Goal: Task Accomplishment & Management: Use online tool/utility

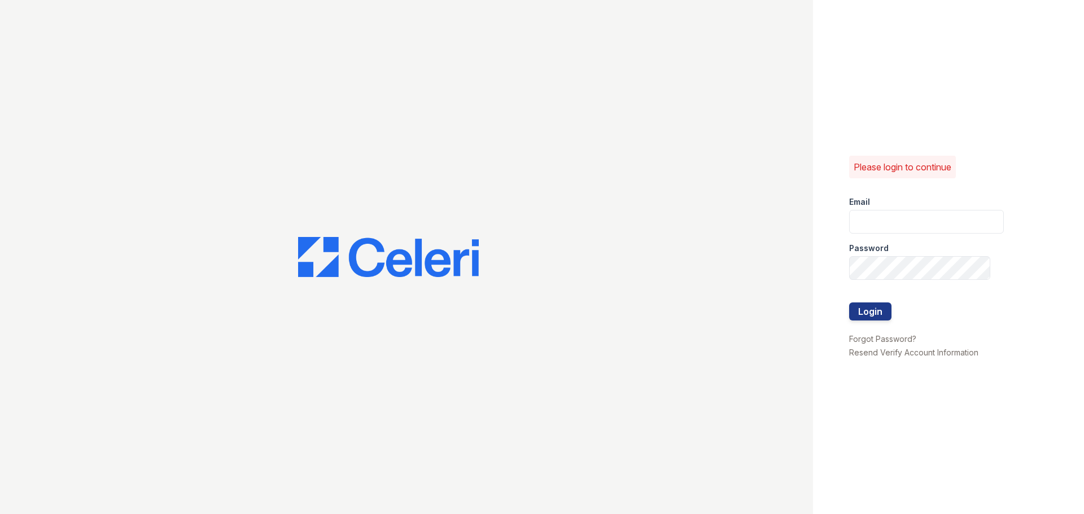
type input "[EMAIL_ADDRESS][DOMAIN_NAME]"
click at [868, 308] on button "Login" at bounding box center [870, 312] width 42 height 18
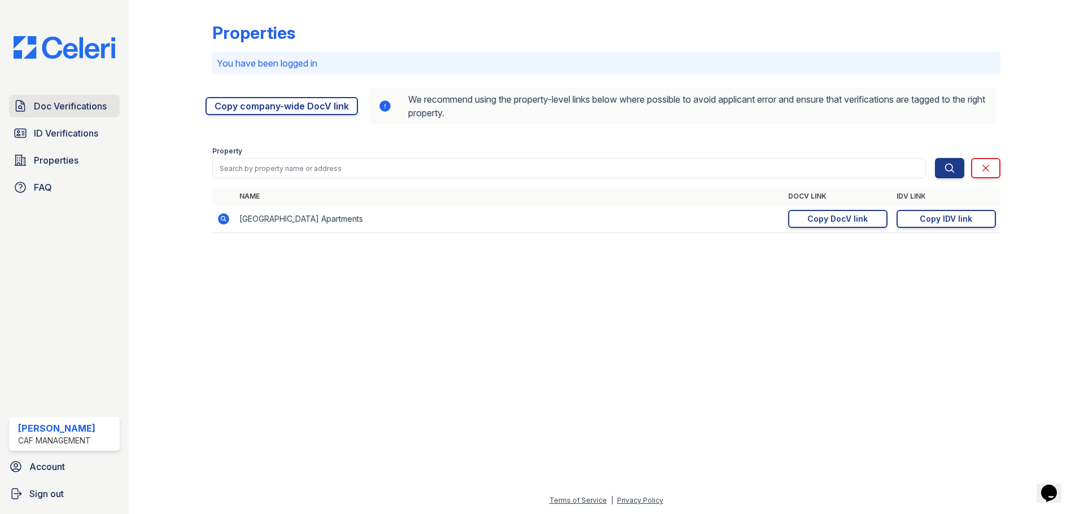
click at [86, 101] on span "Doc Verifications" at bounding box center [70, 106] width 73 height 14
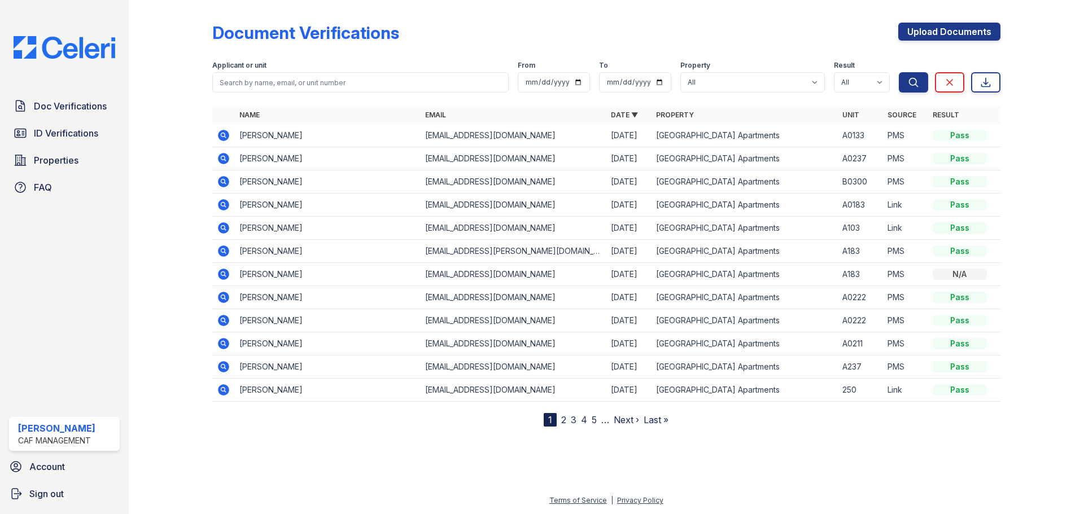
click at [263, 139] on td "[PERSON_NAME]" at bounding box center [328, 135] width 186 height 23
click at [223, 135] on icon at bounding box center [222, 134] width 3 height 3
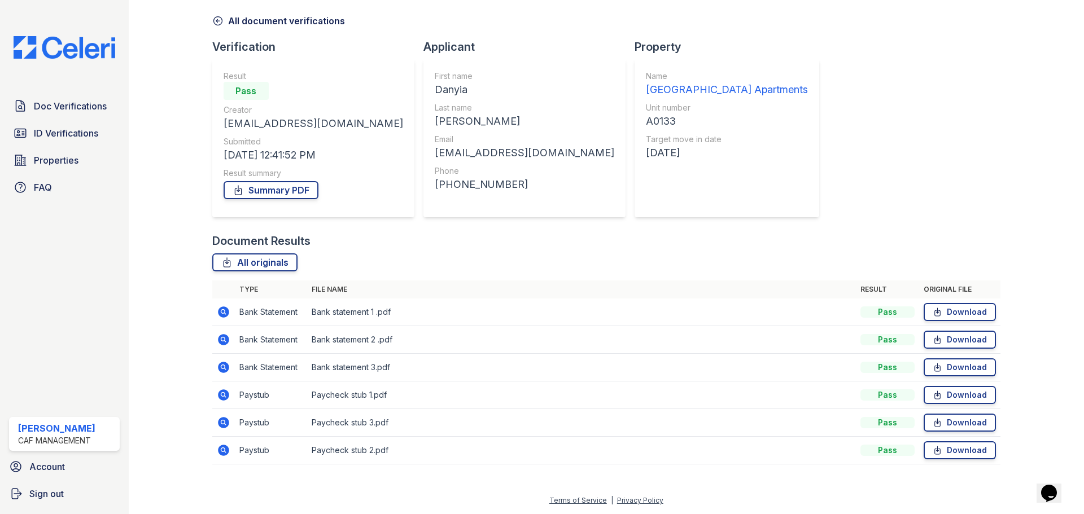
scroll to position [43, 0]
click at [222, 313] on icon at bounding box center [222, 312] width 3 height 3
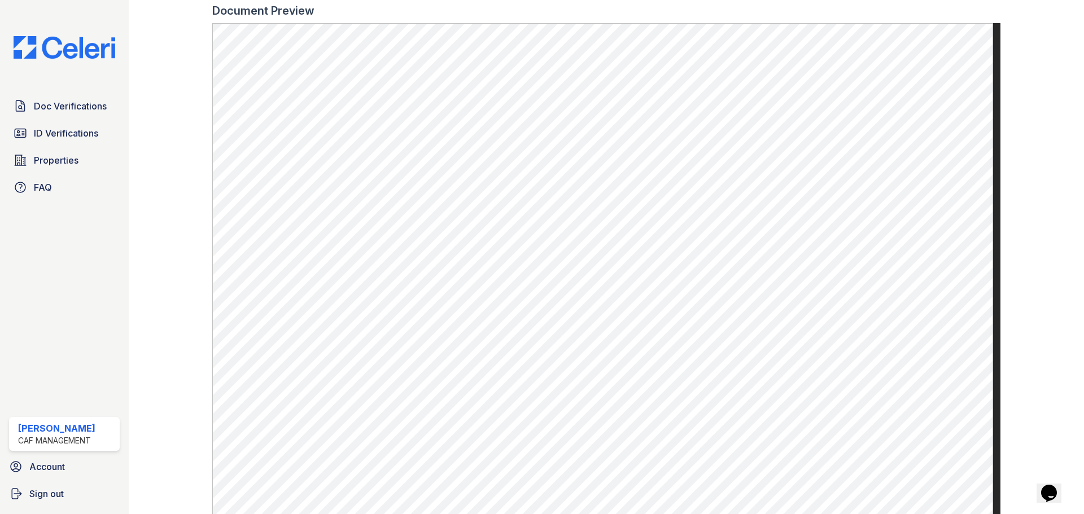
scroll to position [518, 0]
click at [87, 103] on span "Doc Verifications" at bounding box center [70, 106] width 73 height 14
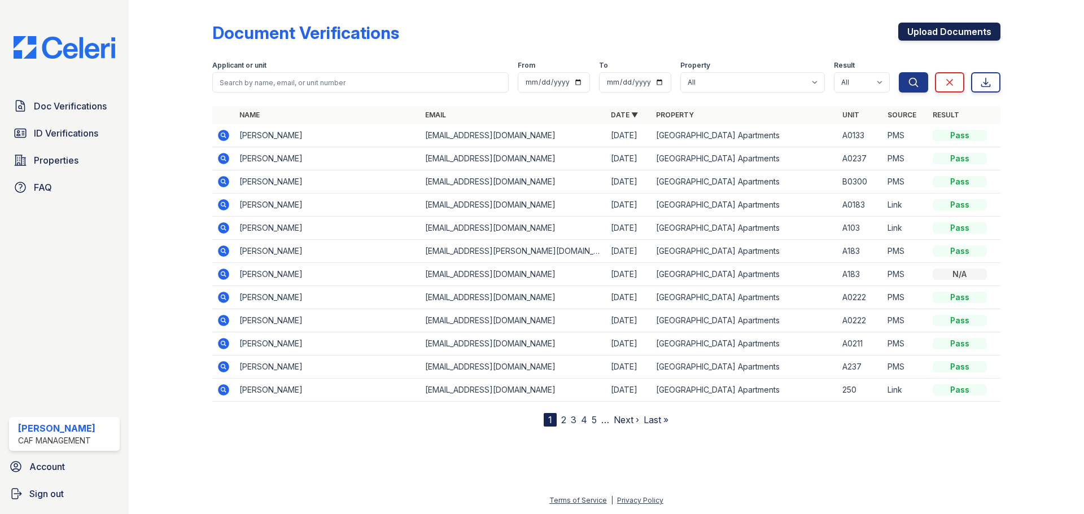
click at [982, 33] on link "Upload Documents" at bounding box center [949, 32] width 102 height 18
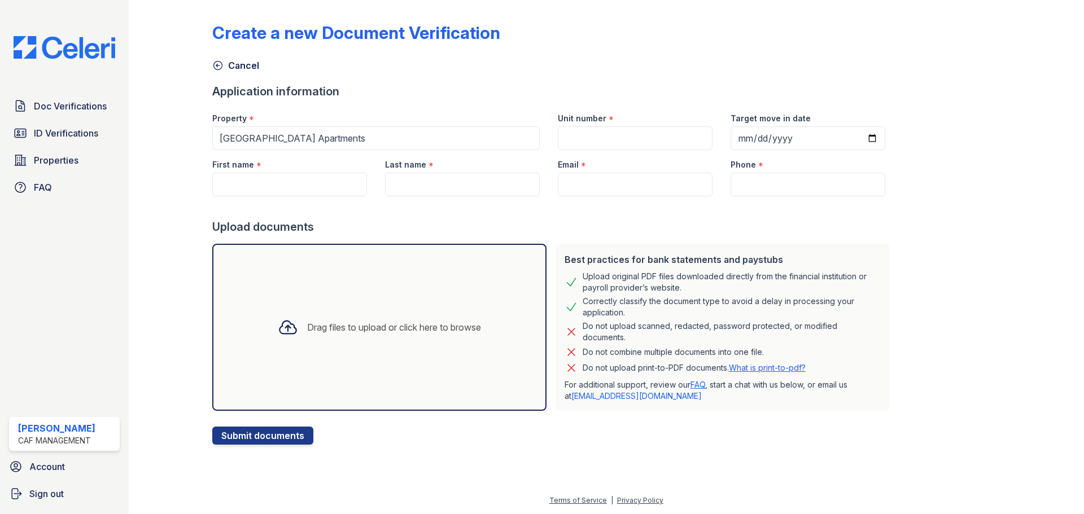
click at [300, 434] on button "Submit documents" at bounding box center [262, 436] width 101 height 18
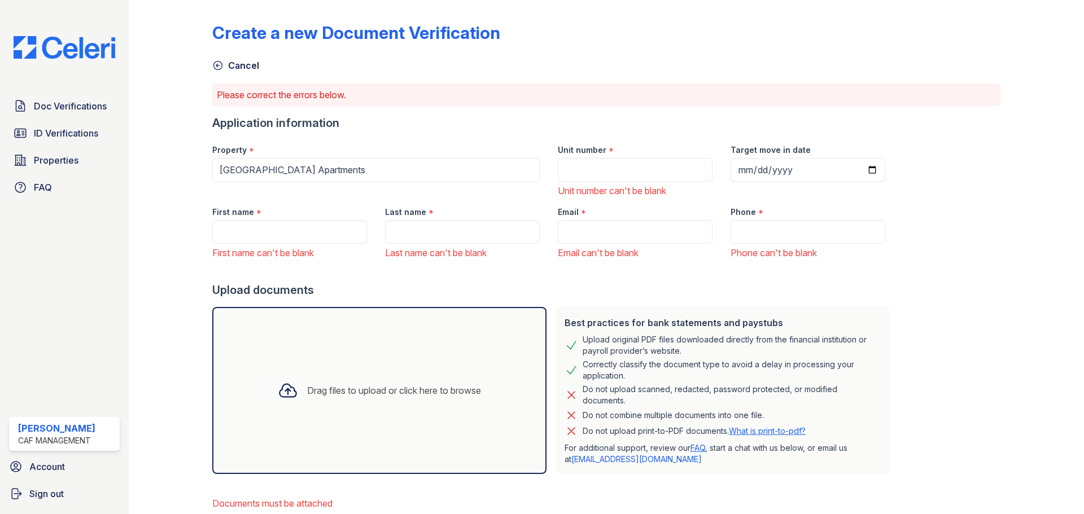
click at [38, 149] on link "Properties" at bounding box center [64, 160] width 111 height 23
click at [46, 142] on link "ID Verifications" at bounding box center [64, 133] width 111 height 23
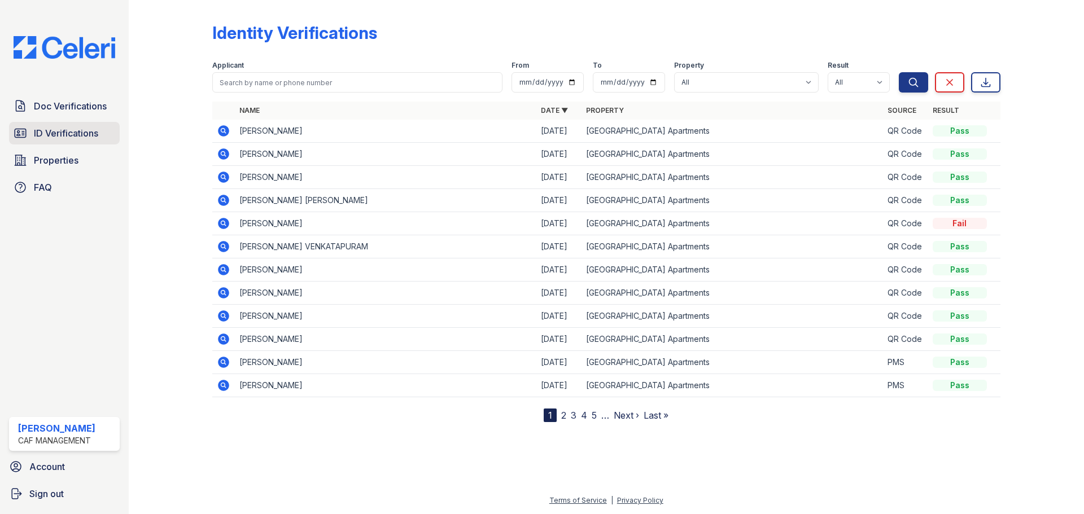
click at [41, 133] on span "ID Verifications" at bounding box center [66, 133] width 64 height 14
click at [53, 132] on span "ID Verifications" at bounding box center [66, 133] width 64 height 14
click at [63, 107] on span "Doc Verifications" at bounding box center [70, 106] width 73 height 14
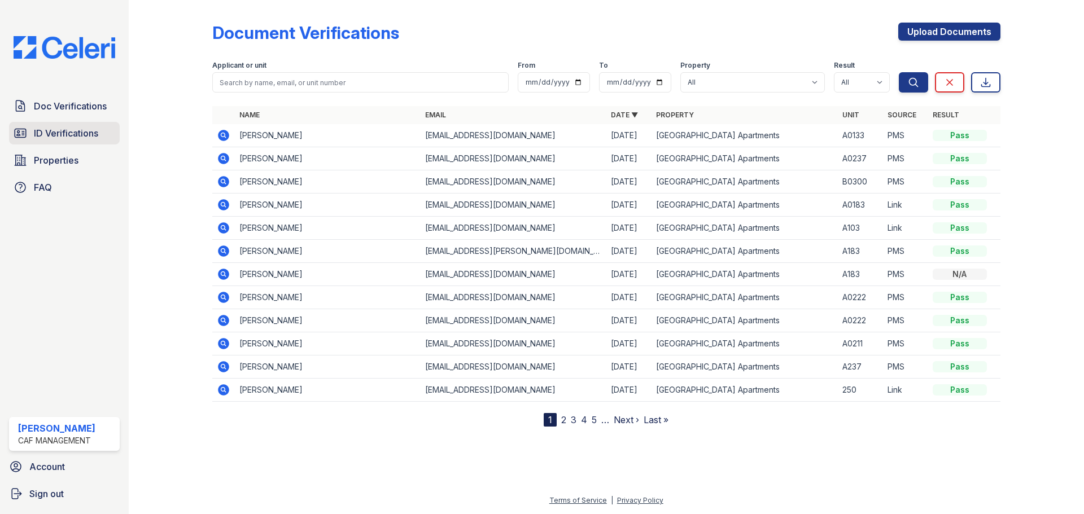
click at [45, 137] on span "ID Verifications" at bounding box center [66, 133] width 64 height 14
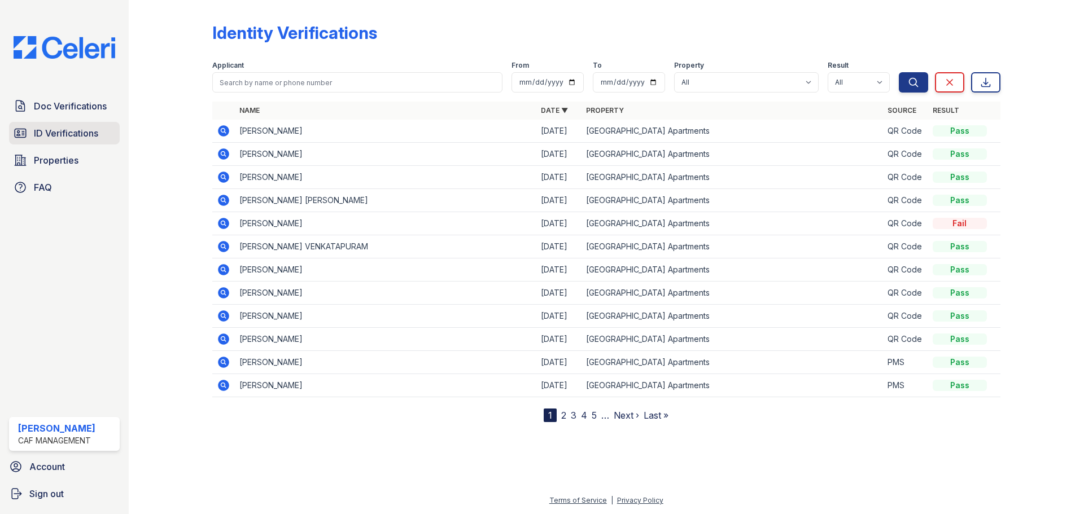
click at [56, 132] on span "ID Verifications" at bounding box center [66, 133] width 64 height 14
click at [56, 115] on link "Doc Verifications" at bounding box center [64, 106] width 111 height 23
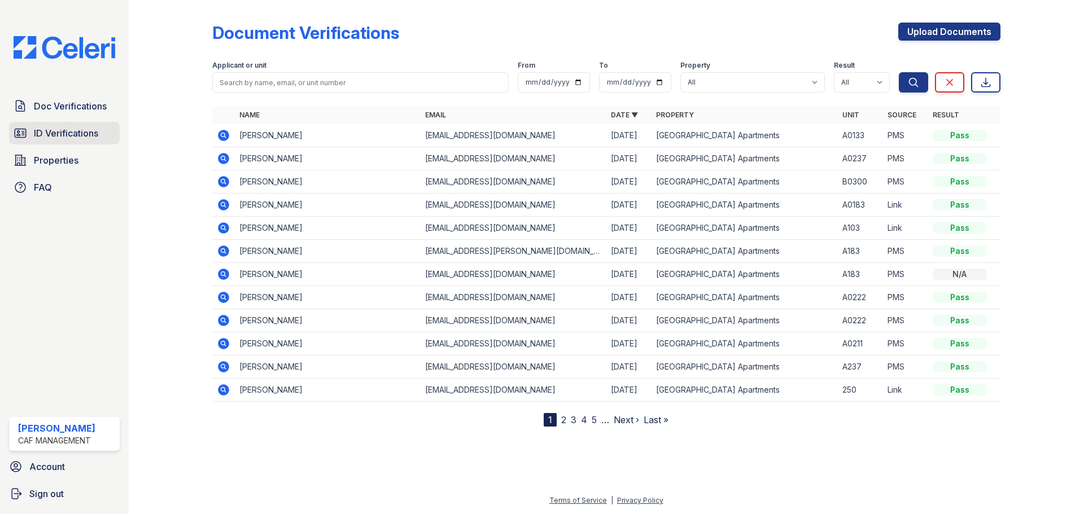
click at [78, 132] on span "ID Verifications" at bounding box center [66, 133] width 64 height 14
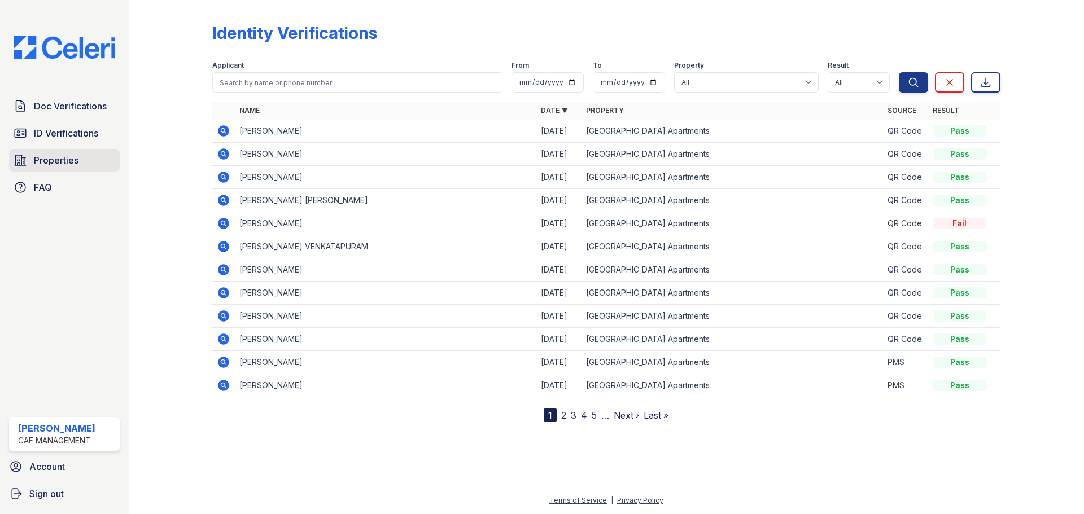
click at [62, 154] on span "Properties" at bounding box center [56, 161] width 45 height 14
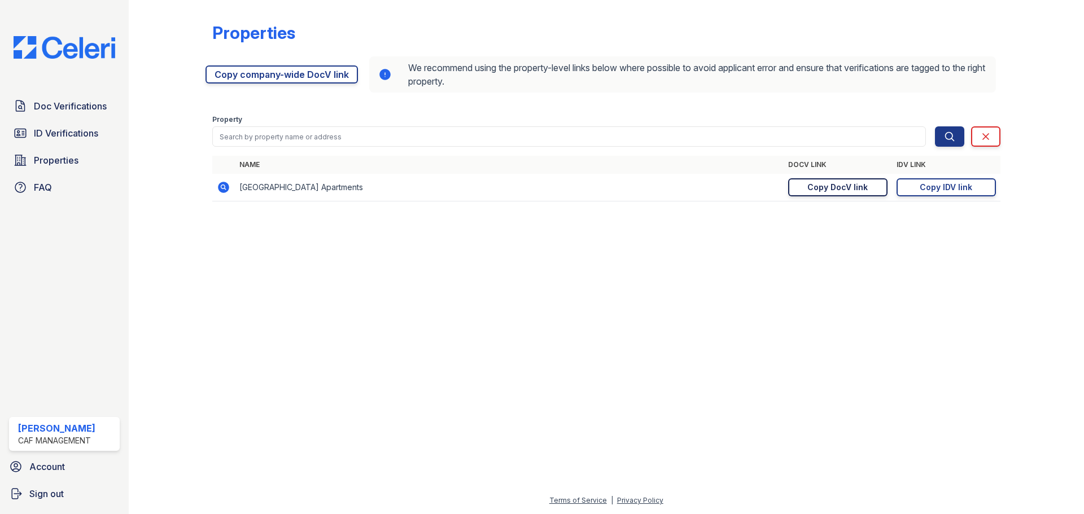
click at [815, 186] on div "Copy DocV link" at bounding box center [837, 187] width 60 height 11
click at [933, 187] on div "Copy IDV link" at bounding box center [946, 187] width 53 height 11
